Goal: Task Accomplishment & Management: Use online tool/utility

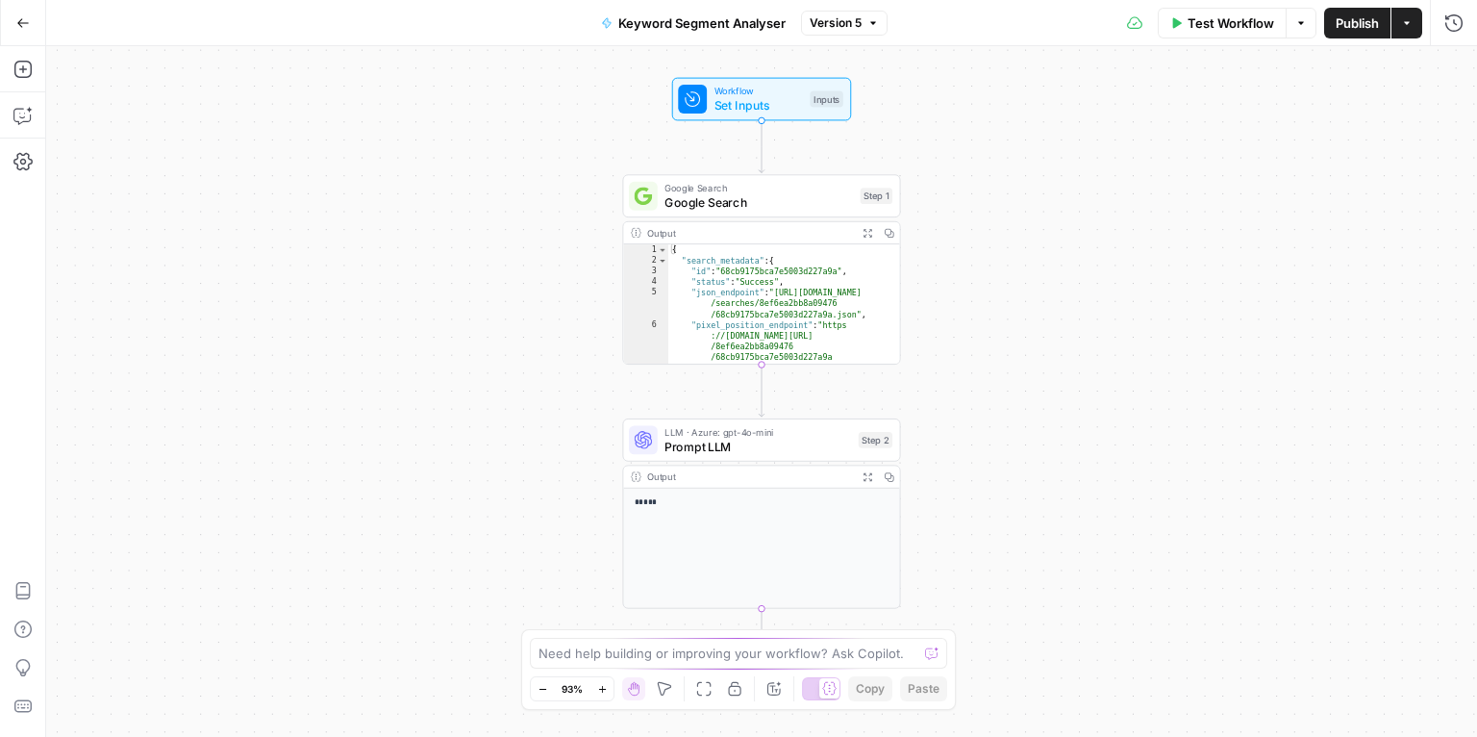
click at [18, 19] on icon "button" at bounding box center [22, 22] width 13 height 13
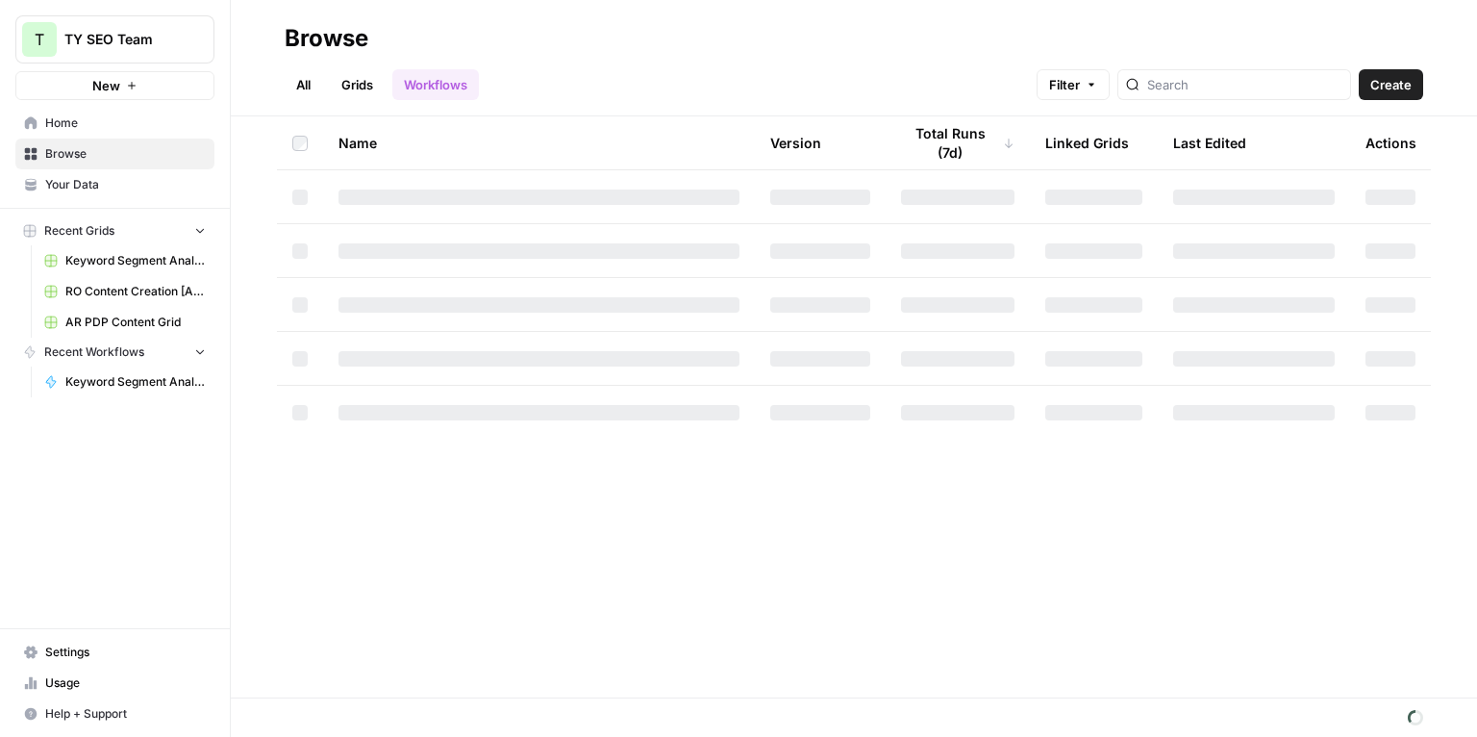
click at [113, 677] on span "Usage" at bounding box center [125, 682] width 161 height 17
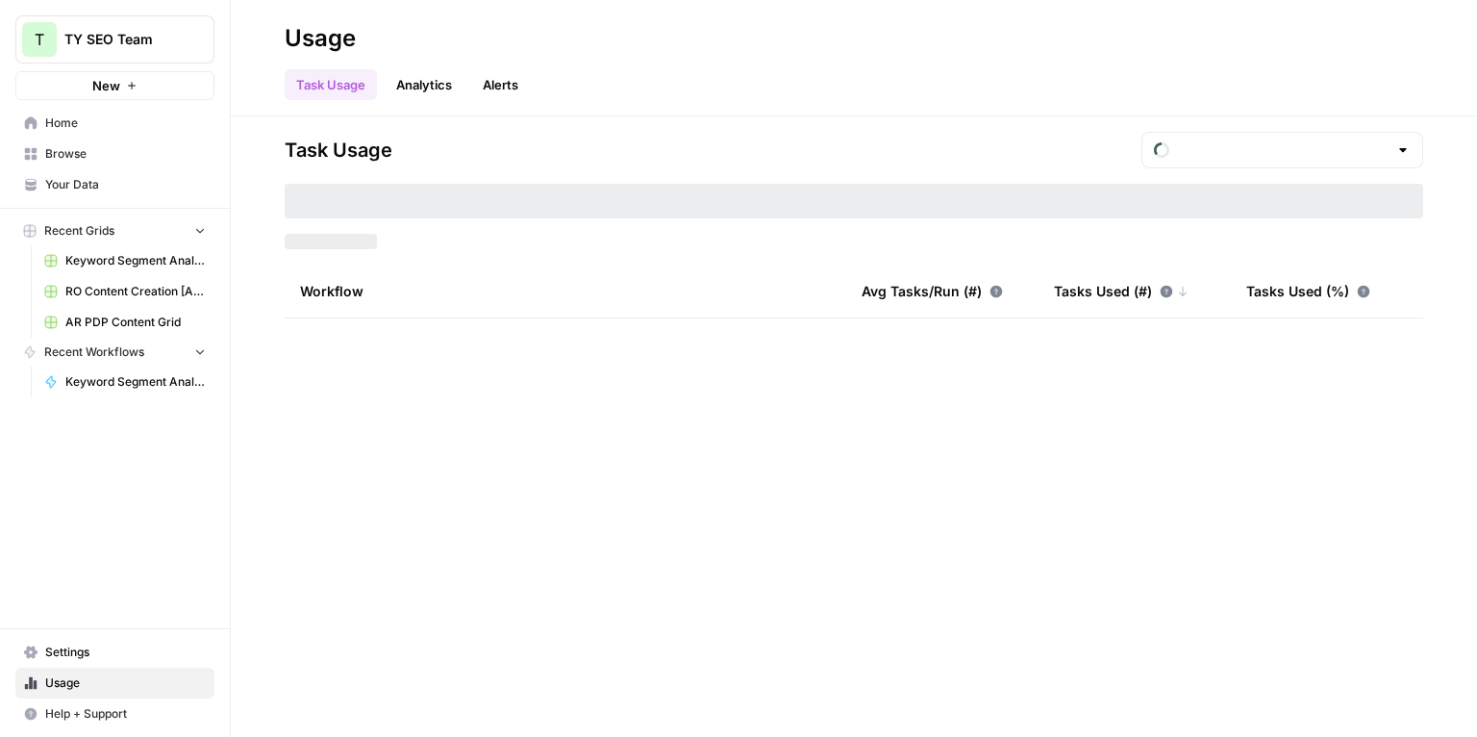
type input "September Tasks"
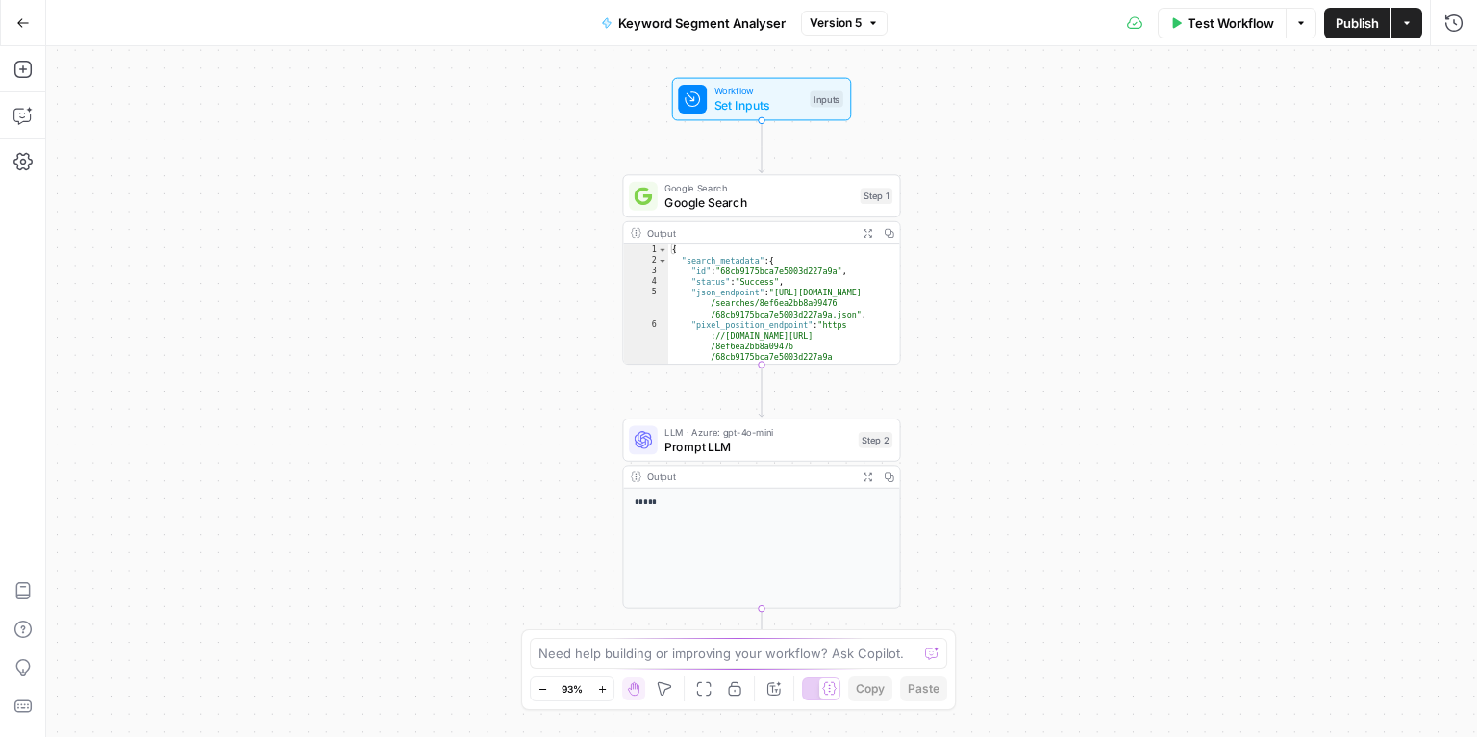
click at [1423, 23] on div "Test Workflow Options Publish Actions Run History" at bounding box center [1183, 22] width 590 height 45
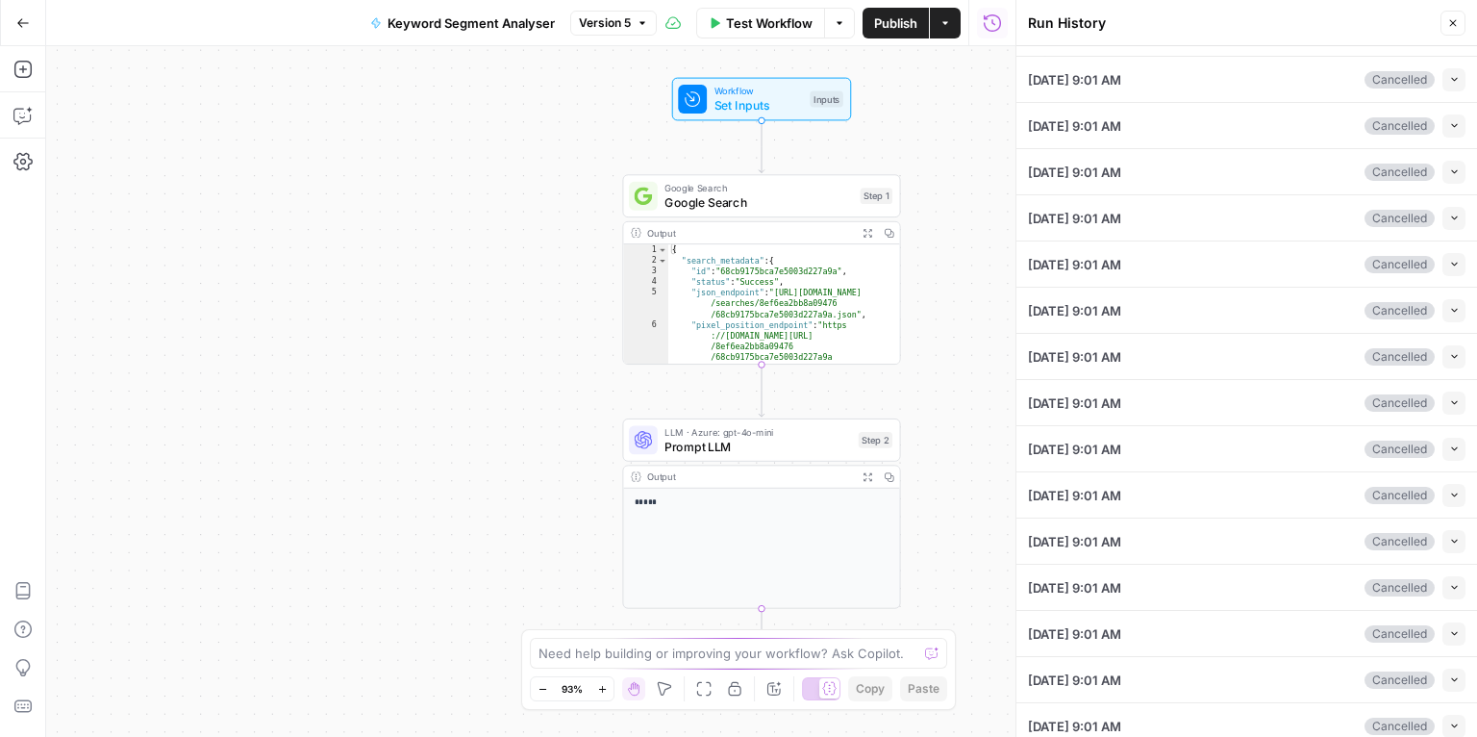
scroll to position [228, 0]
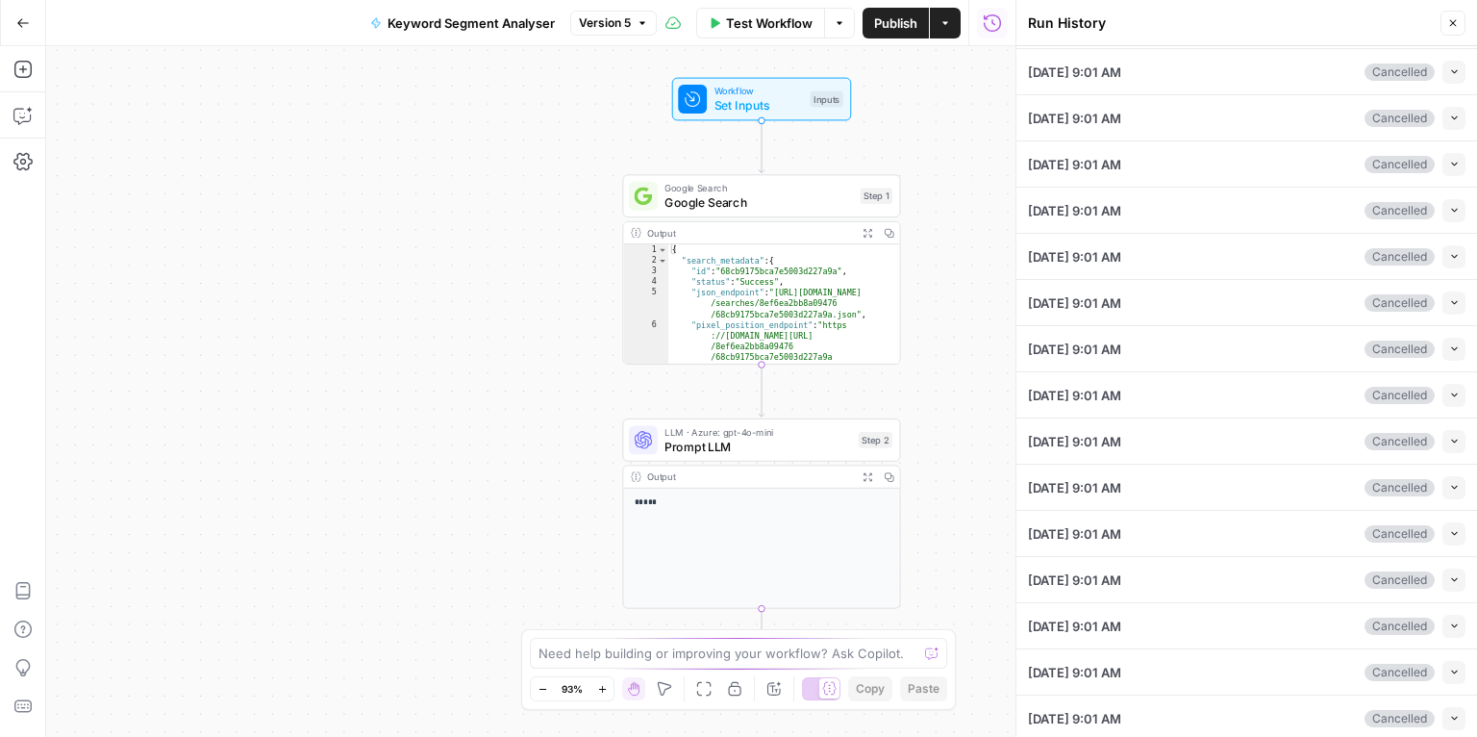
click at [1449, 347] on icon "button" at bounding box center [1454, 348] width 11 height 11
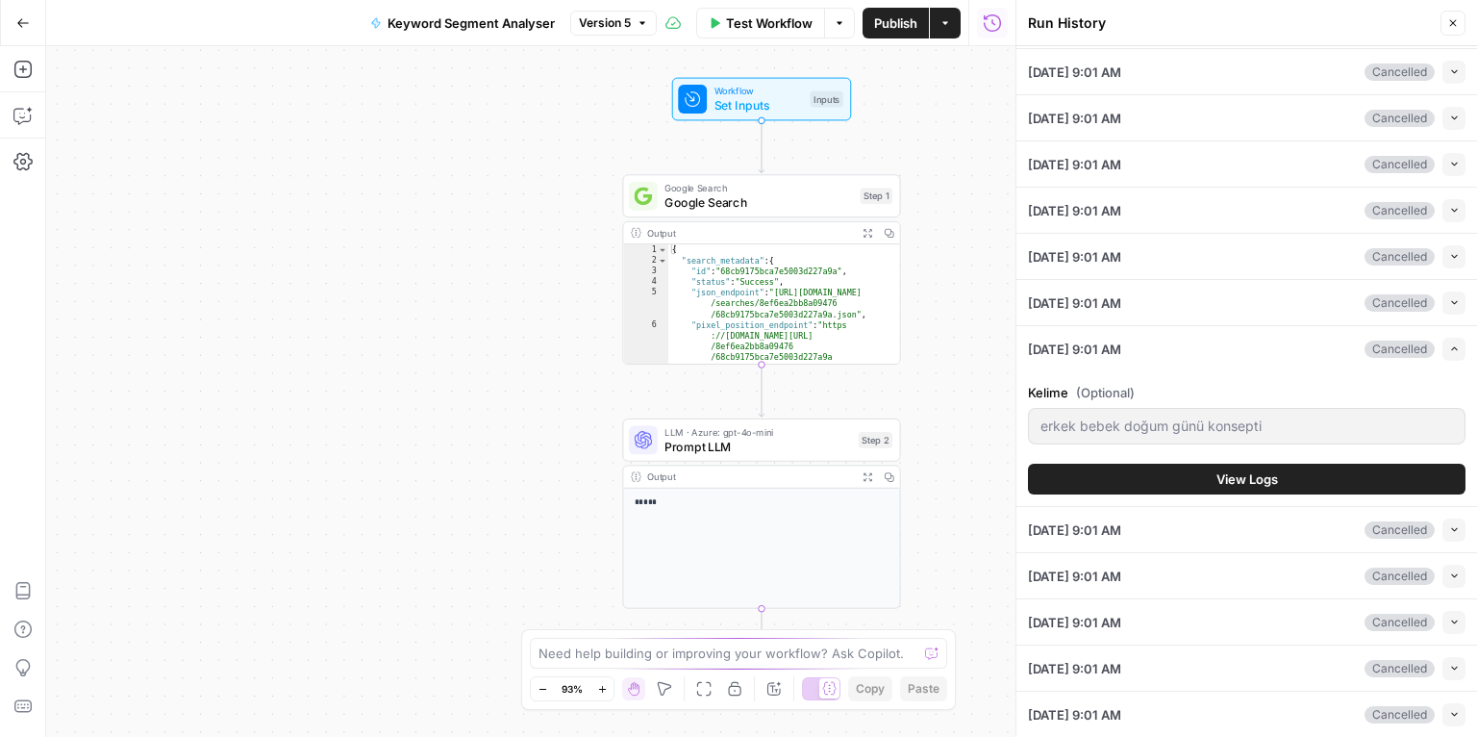
click at [1451, 347] on icon "button" at bounding box center [1454, 349] width 6 height 4
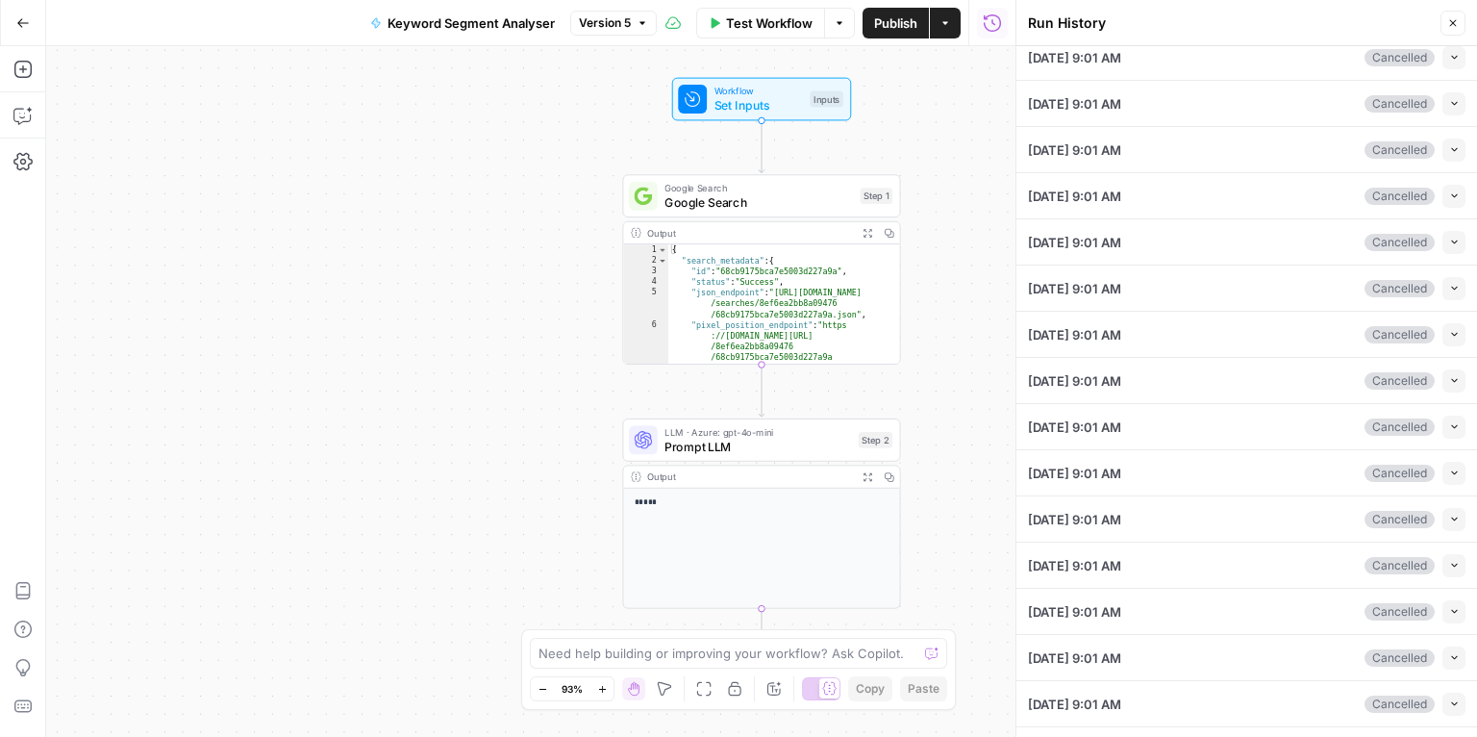
scroll to position [0, 0]
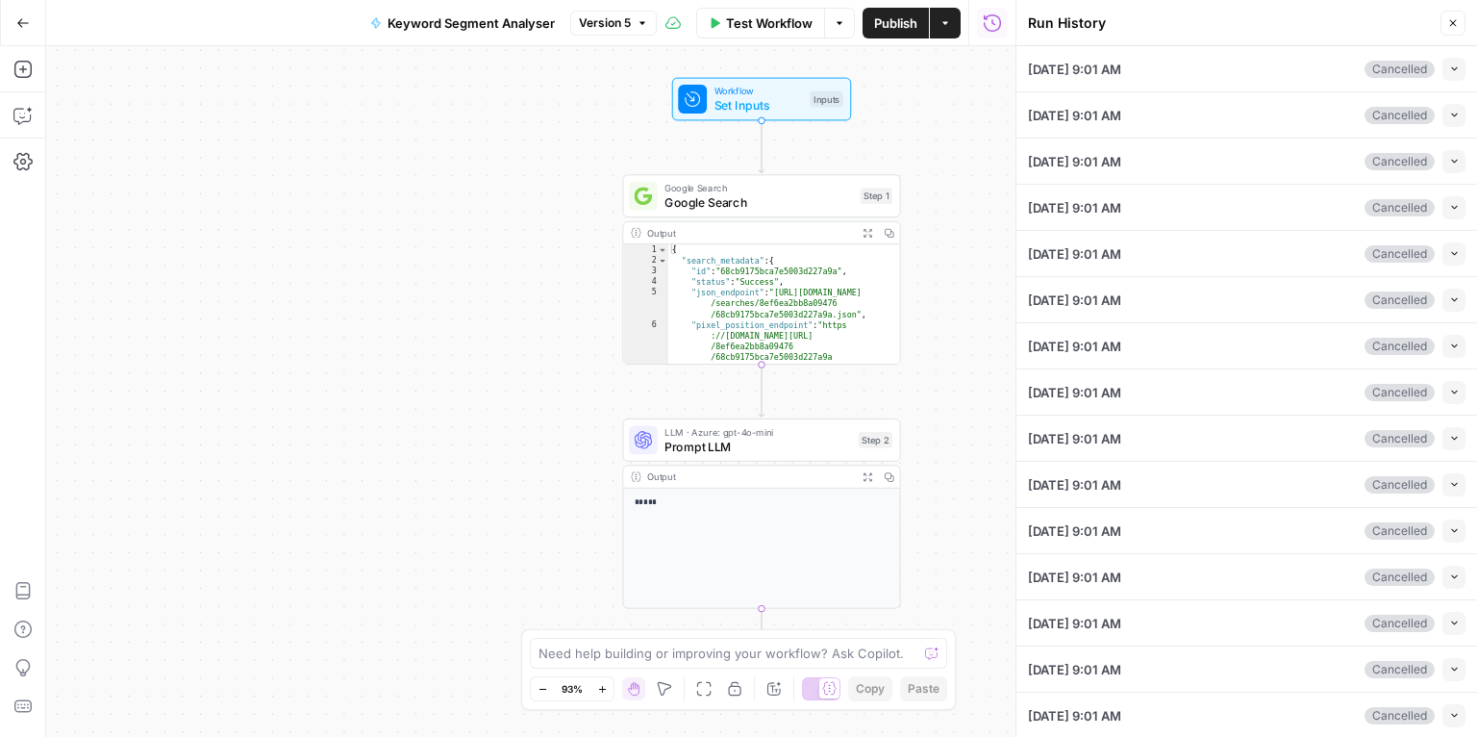
click at [1452, 26] on icon "button" at bounding box center [1453, 23] width 12 height 12
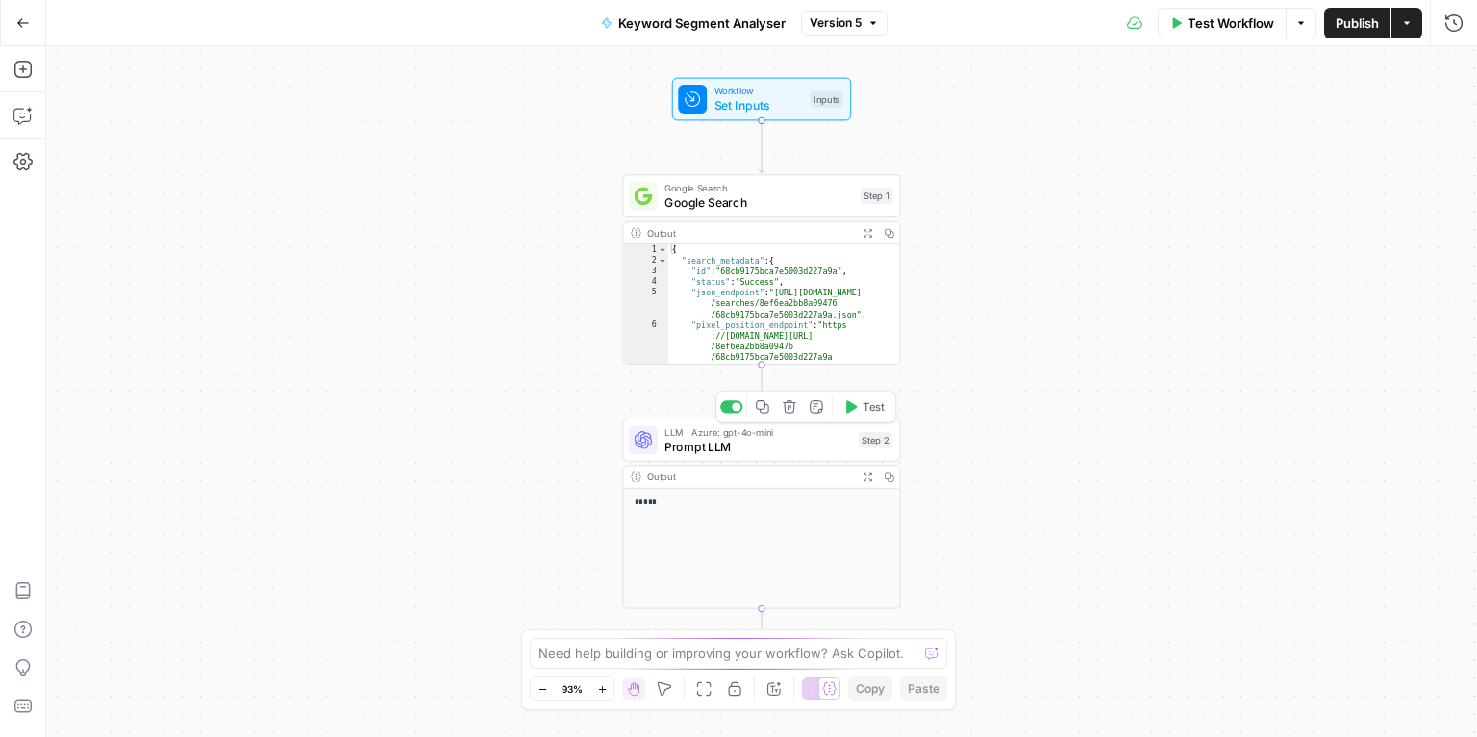
click at [783, 445] on span "Prompt LLM" at bounding box center [758, 447] width 187 height 18
